Goal: Task Accomplishment & Management: Complete application form

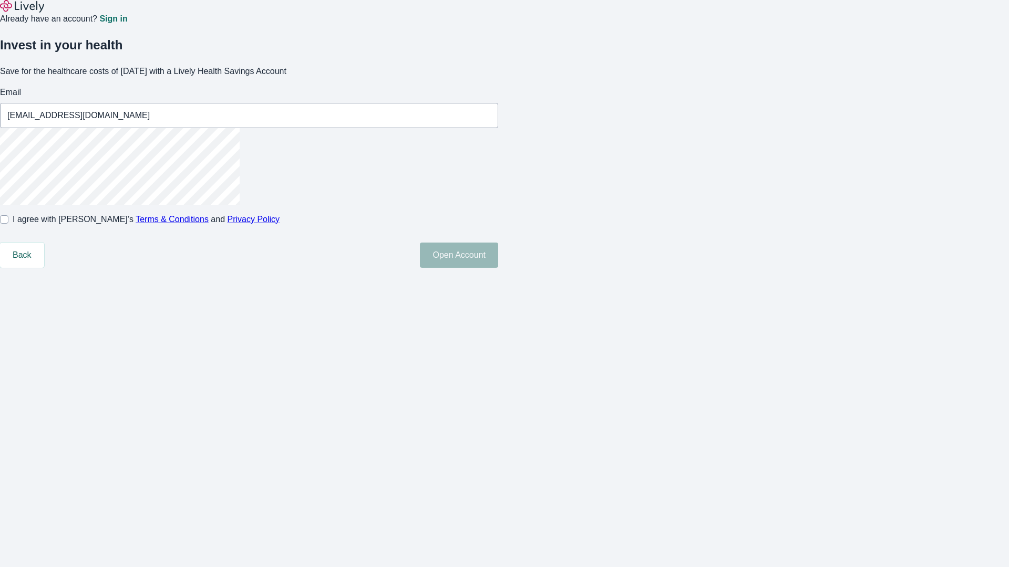
click at [8, 224] on input "I agree with Lively’s Terms & Conditions and Privacy Policy" at bounding box center [4, 219] width 8 height 8
checkbox input "true"
click at [498, 268] on button "Open Account" at bounding box center [459, 255] width 78 height 25
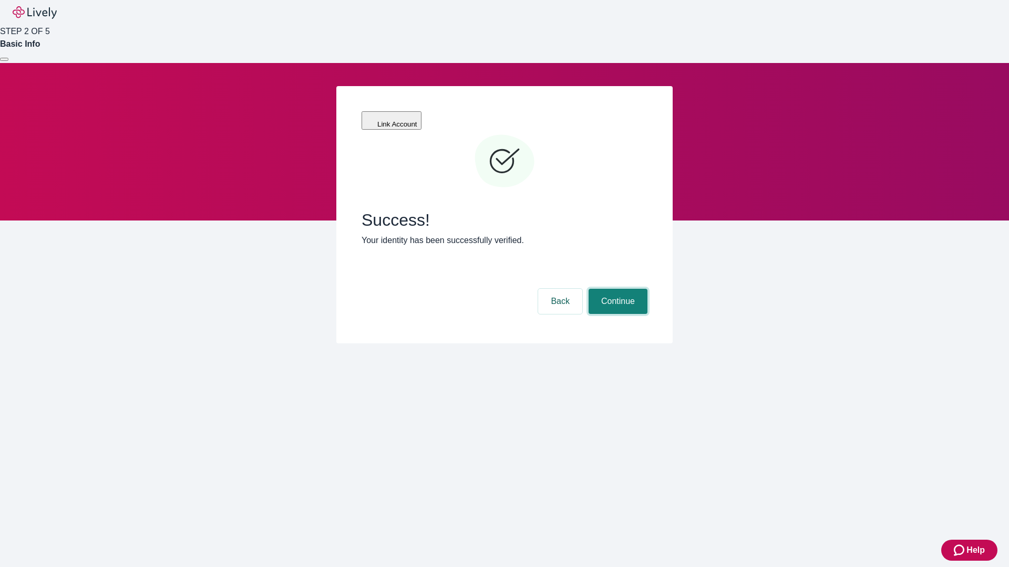
click at [616, 289] on button "Continue" at bounding box center [617, 301] width 59 height 25
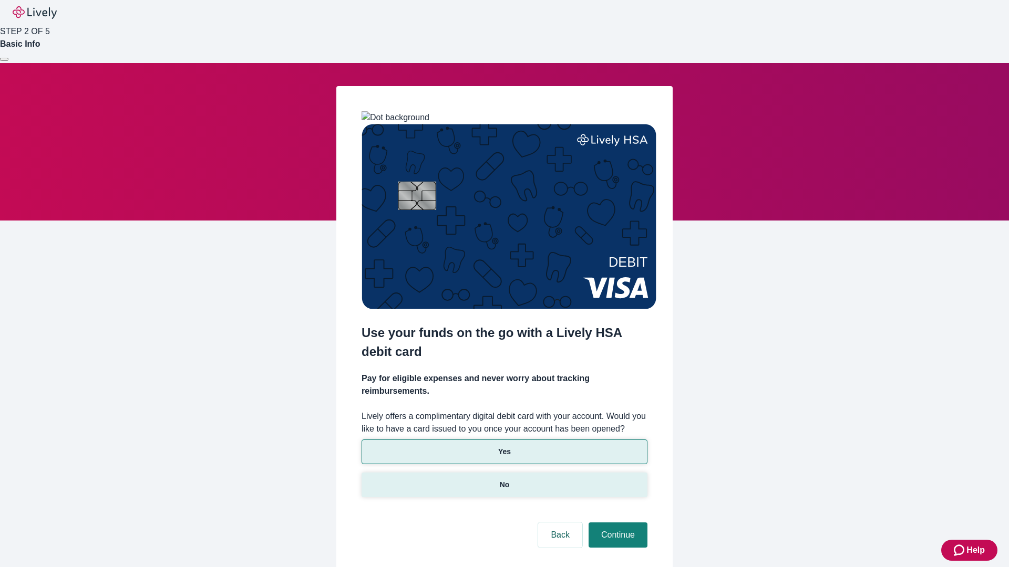
click at [504, 480] on p "No" at bounding box center [505, 485] width 10 height 11
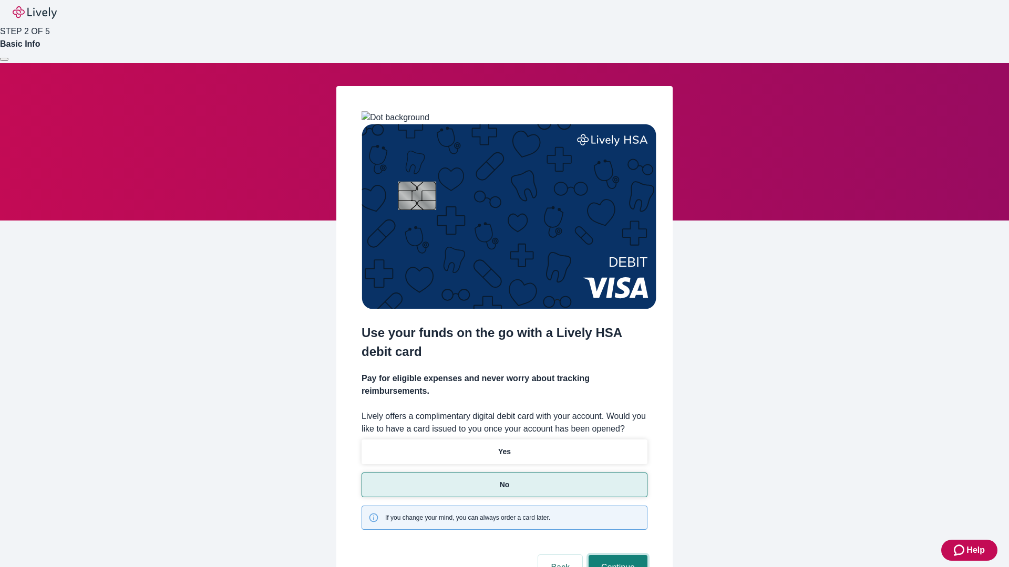
click at [616, 555] on button "Continue" at bounding box center [617, 567] width 59 height 25
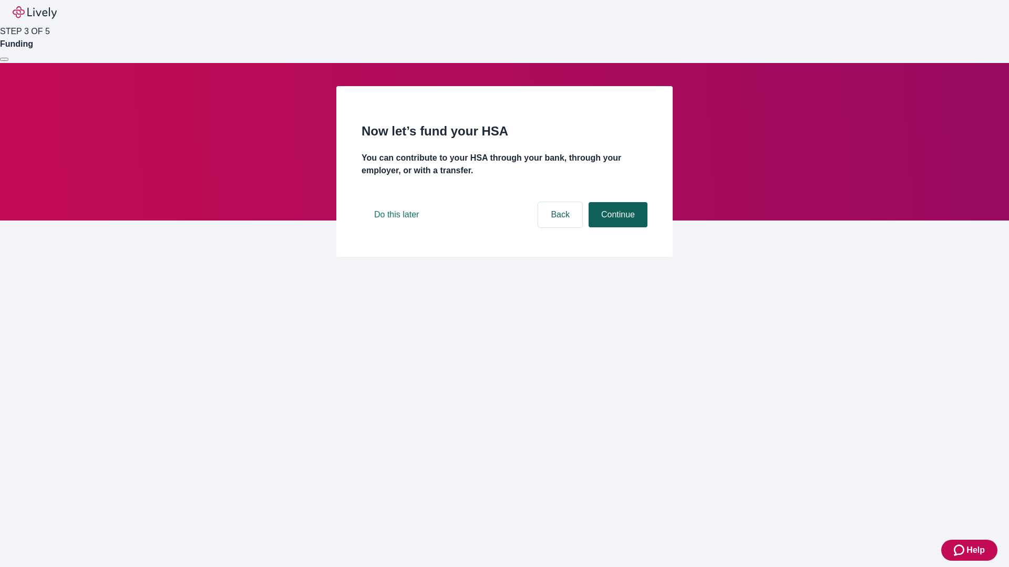
click at [616, 227] on button "Continue" at bounding box center [617, 214] width 59 height 25
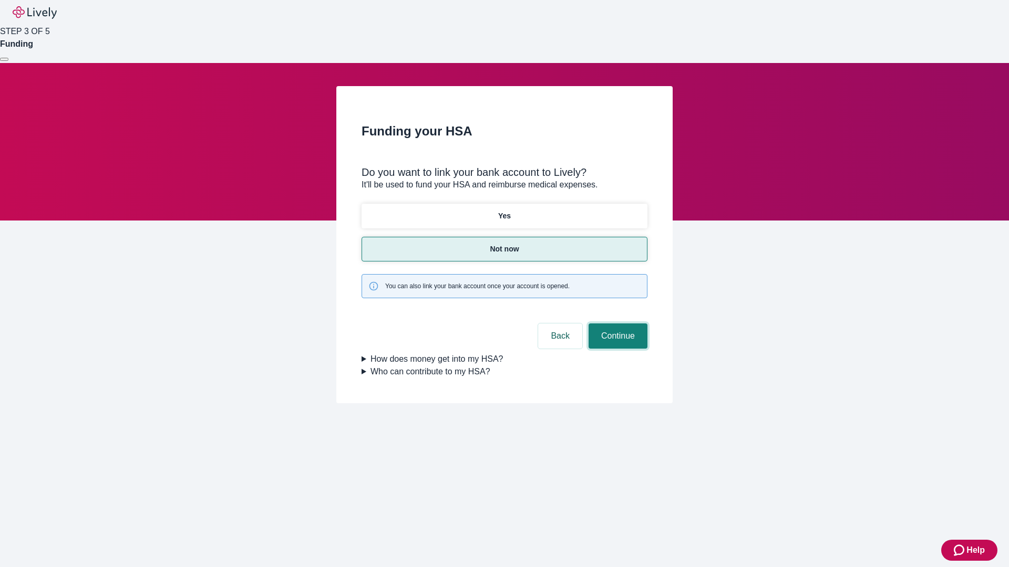
click at [616, 324] on button "Continue" at bounding box center [617, 336] width 59 height 25
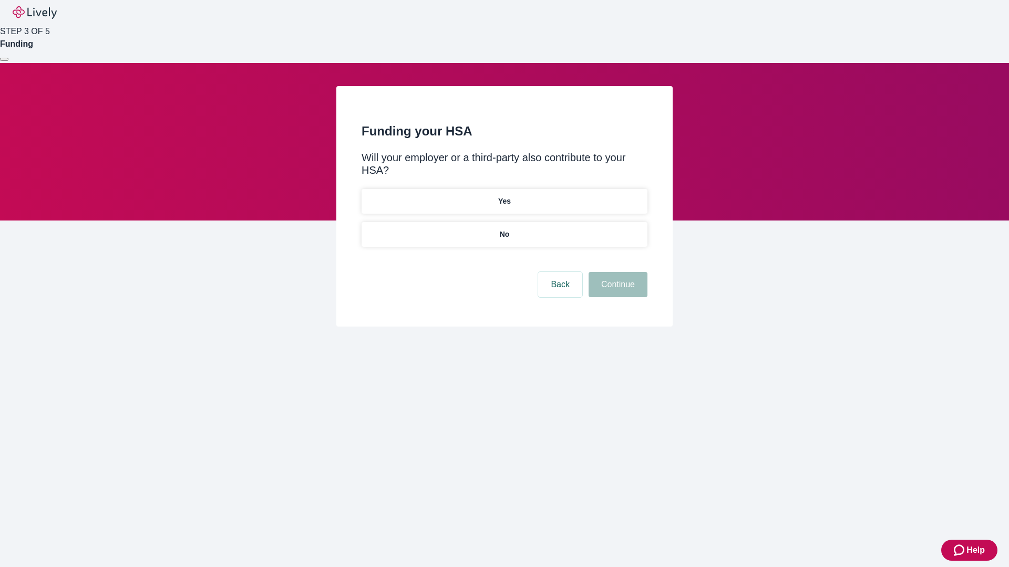
click at [504, 229] on p "No" at bounding box center [505, 234] width 10 height 11
click at [616, 272] on button "Continue" at bounding box center [617, 284] width 59 height 25
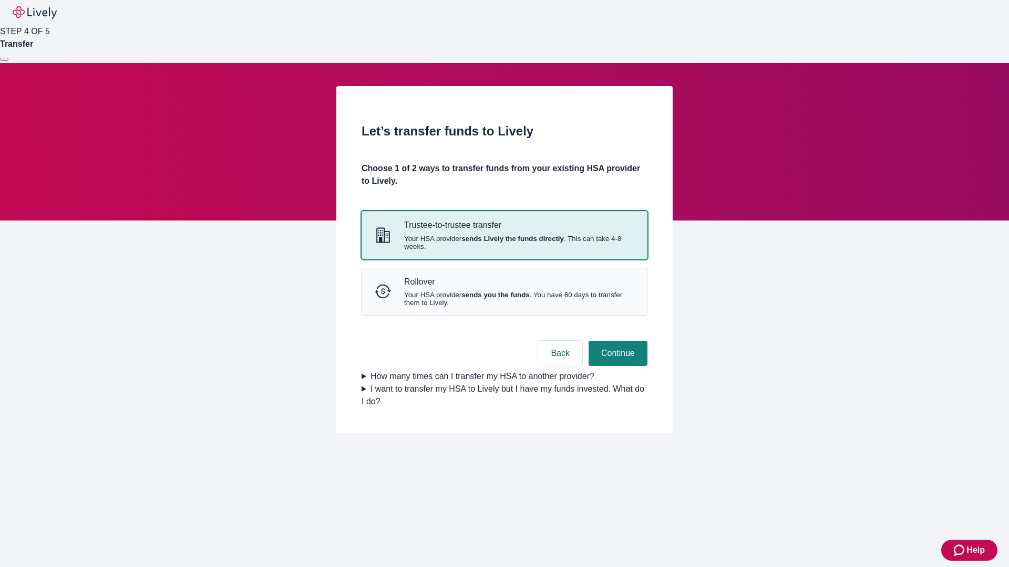
click at [504, 243] on strong "sends Lively the funds directly" at bounding box center [512, 239] width 102 height 8
click at [616, 366] on button "Continue" at bounding box center [617, 353] width 59 height 25
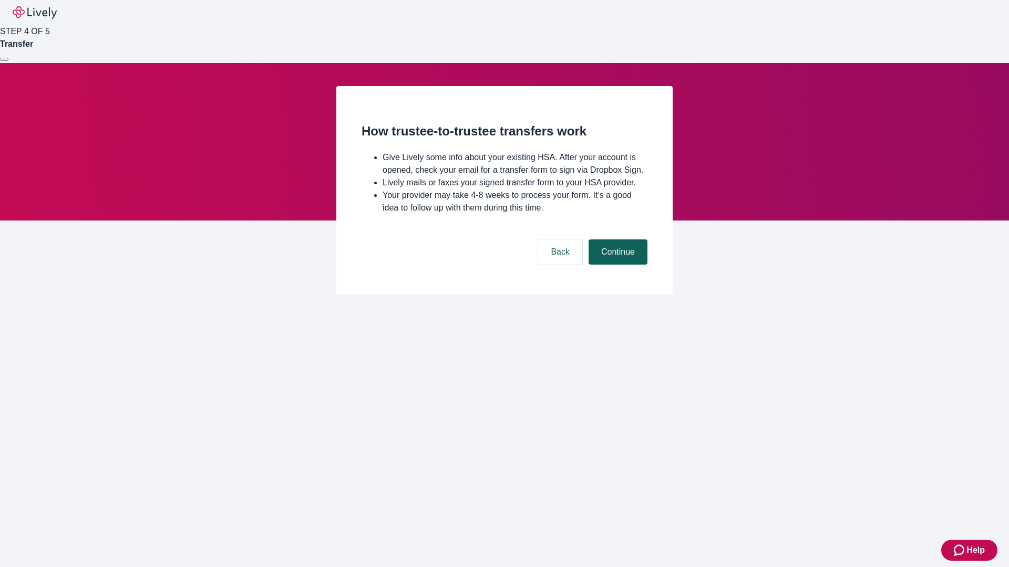
click at [616, 265] on button "Continue" at bounding box center [617, 252] width 59 height 25
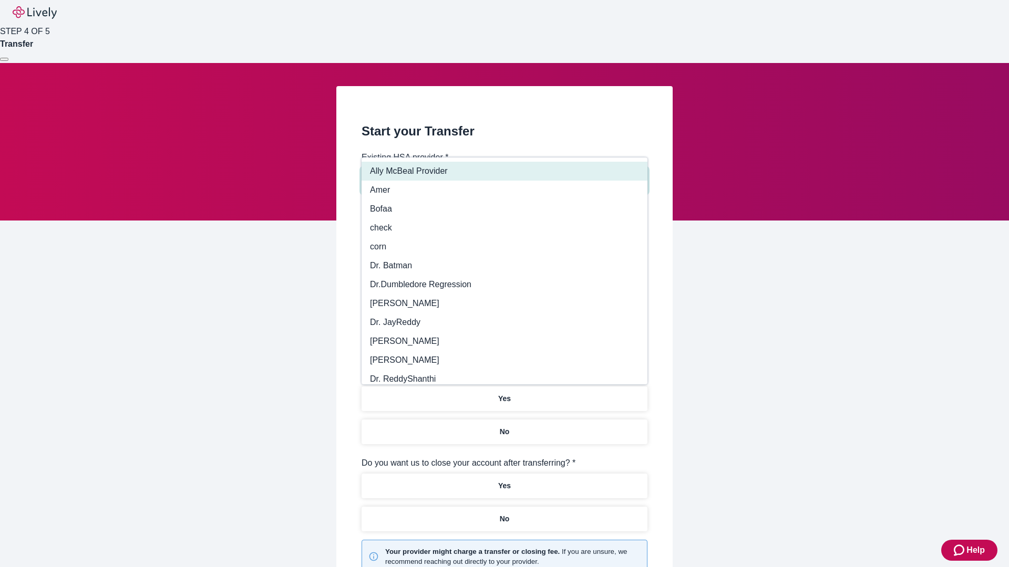
type input "Other"
type input "Health Equity"
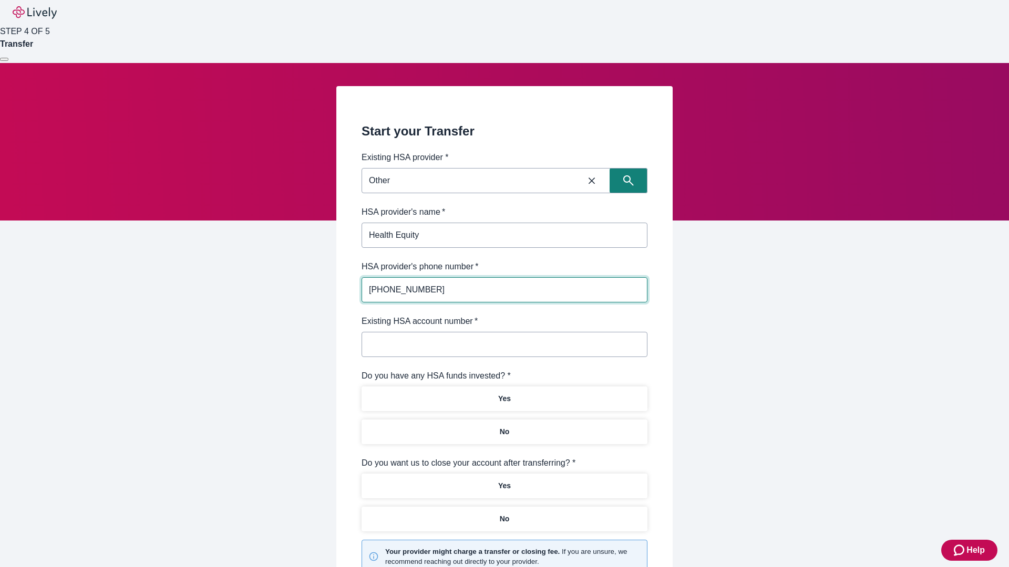
type input "(434) 343-4344"
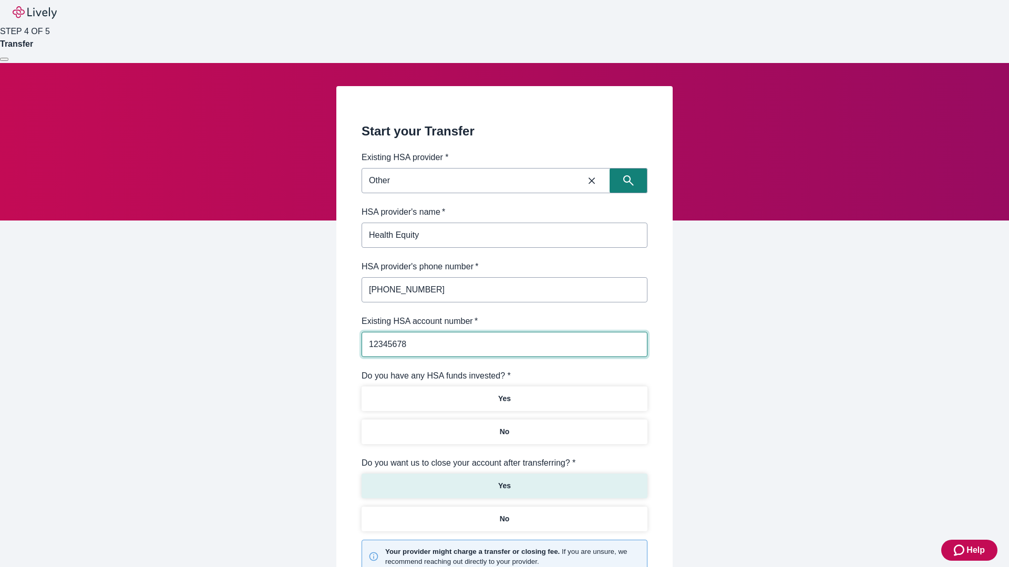
type input "12345678"
click at [504, 427] on p "No" at bounding box center [505, 432] width 10 height 11
click at [504, 481] on p "Yes" at bounding box center [504, 486] width 13 height 11
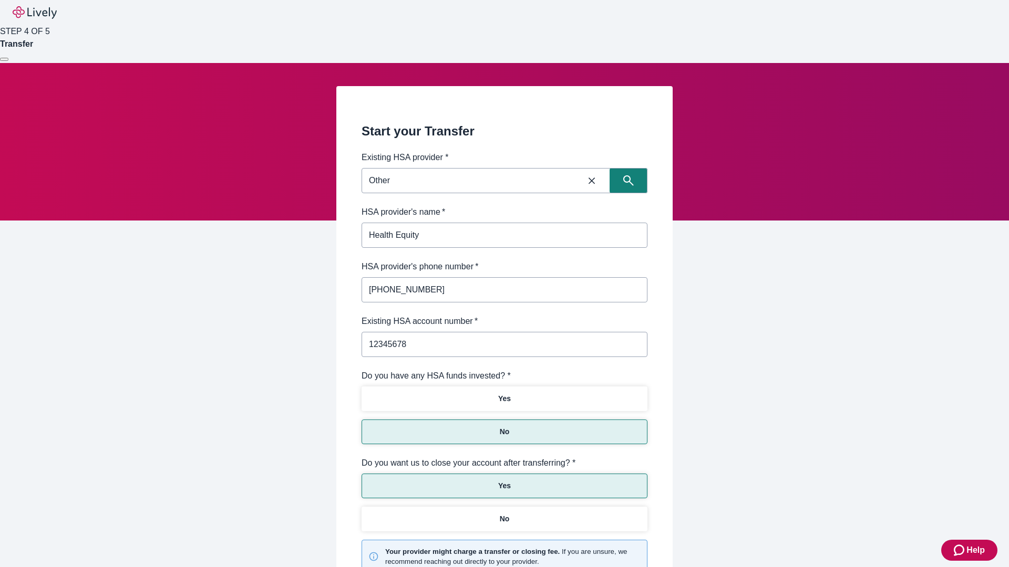
scroll to position [109, 0]
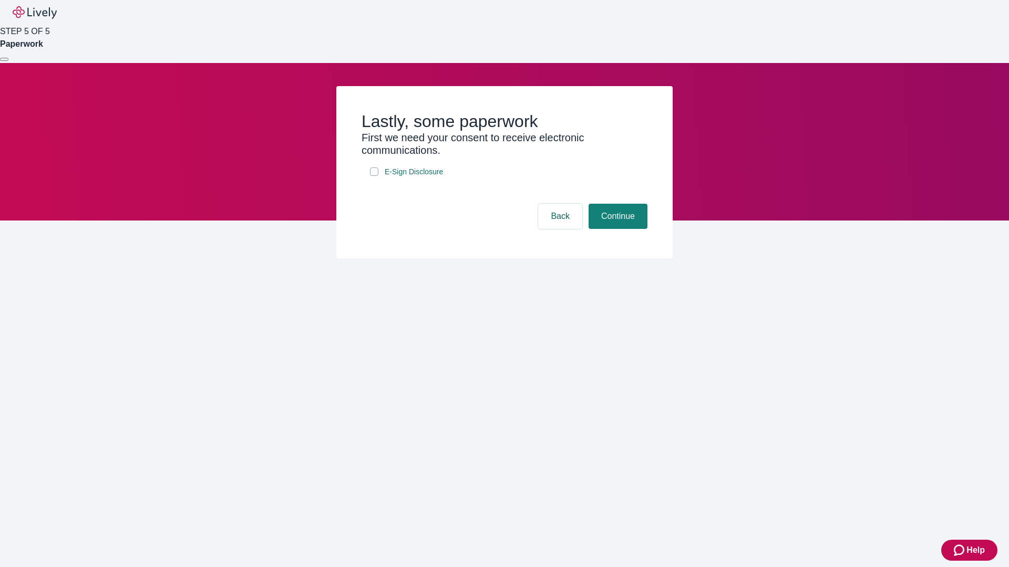
click at [374, 176] on input "E-Sign Disclosure" at bounding box center [374, 172] width 8 height 8
checkbox input "true"
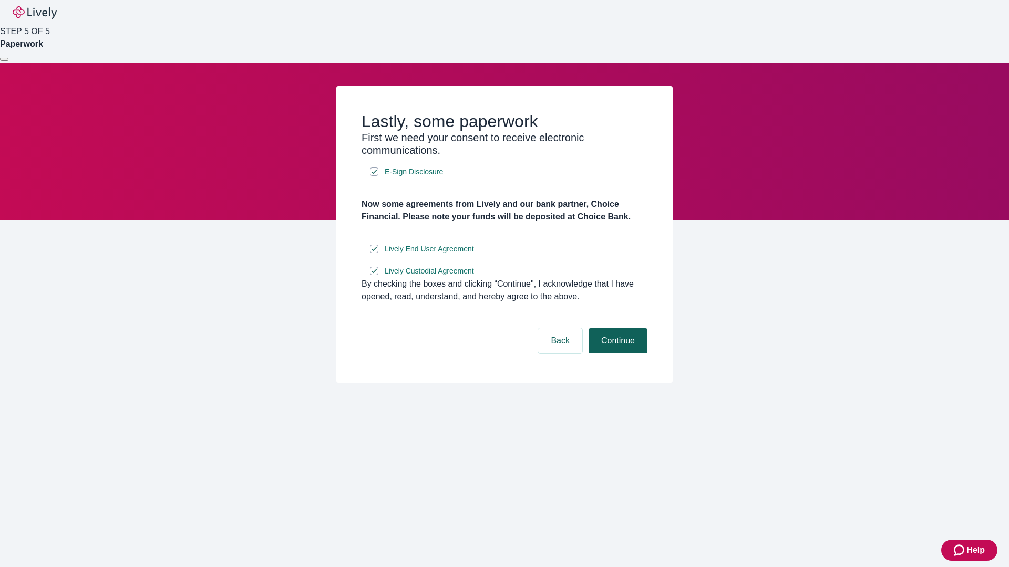
click at [616, 354] on button "Continue" at bounding box center [617, 340] width 59 height 25
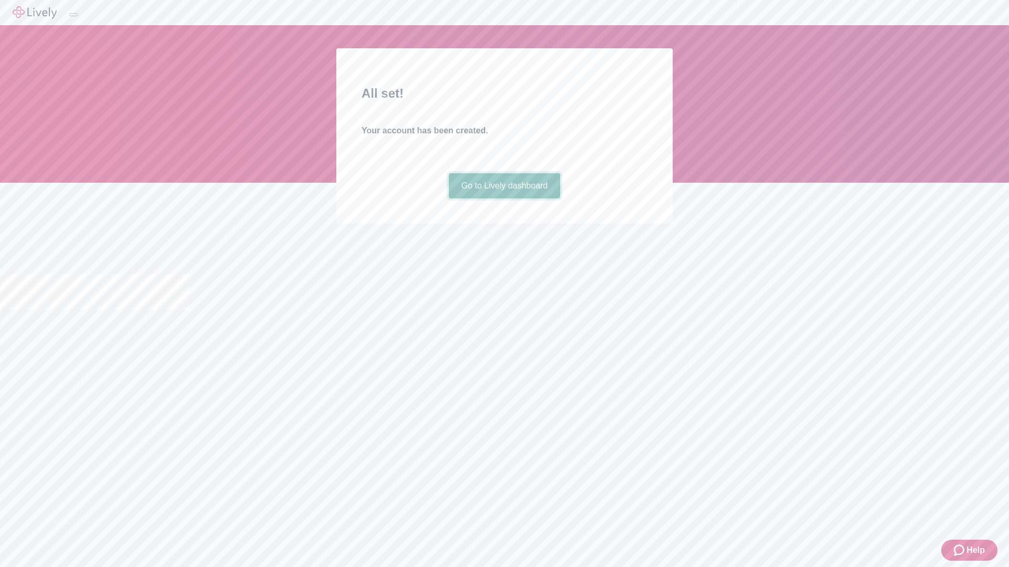
click at [504, 199] on link "Go to Lively dashboard" at bounding box center [505, 185] width 112 height 25
